Goal: Navigation & Orientation: Find specific page/section

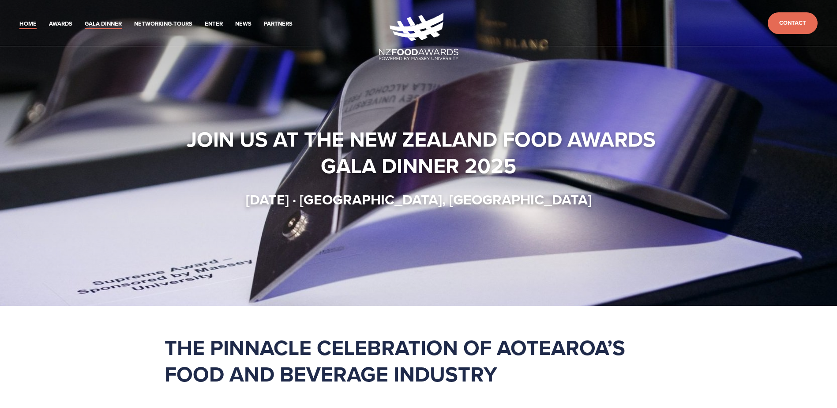
click at [85, 19] on link "Gala Dinner" at bounding box center [103, 24] width 37 height 10
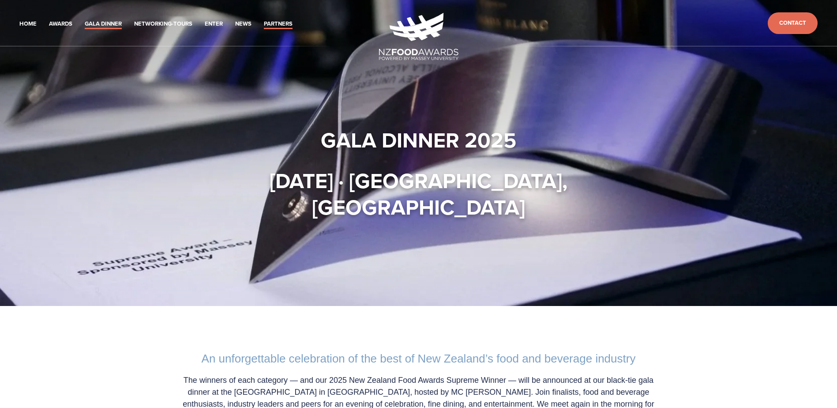
click at [264, 19] on link "Partners" at bounding box center [278, 24] width 29 height 10
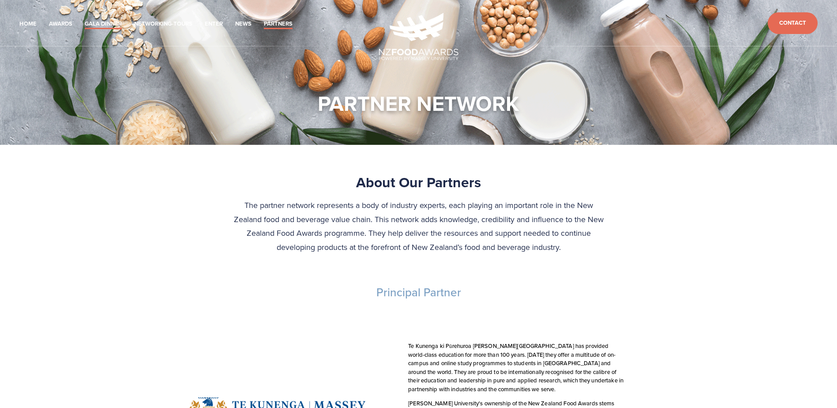
click at [85, 19] on link "Gala Dinner" at bounding box center [103, 24] width 37 height 10
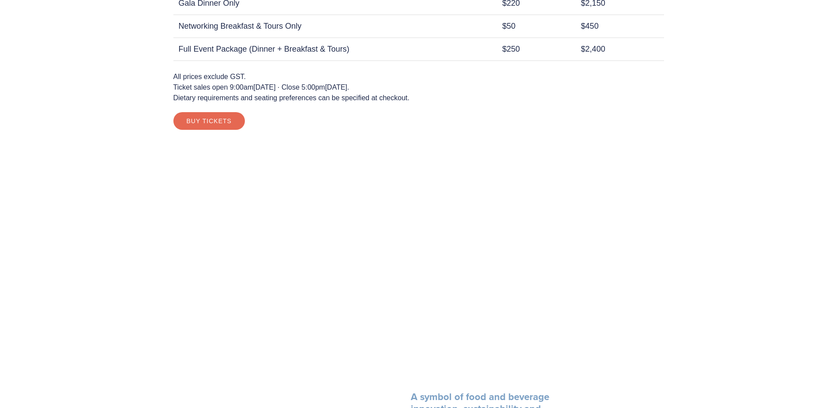
scroll to position [655, 0]
